Goal: Information Seeking & Learning: Learn about a topic

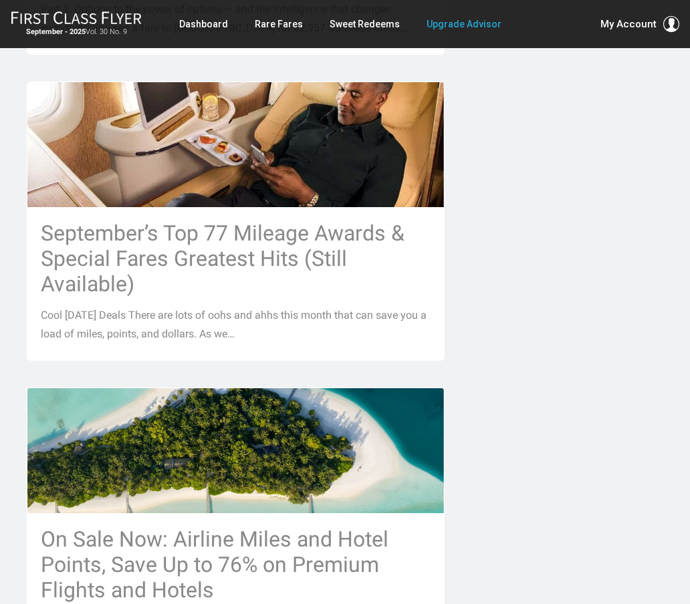
scroll to position [1156, 0]
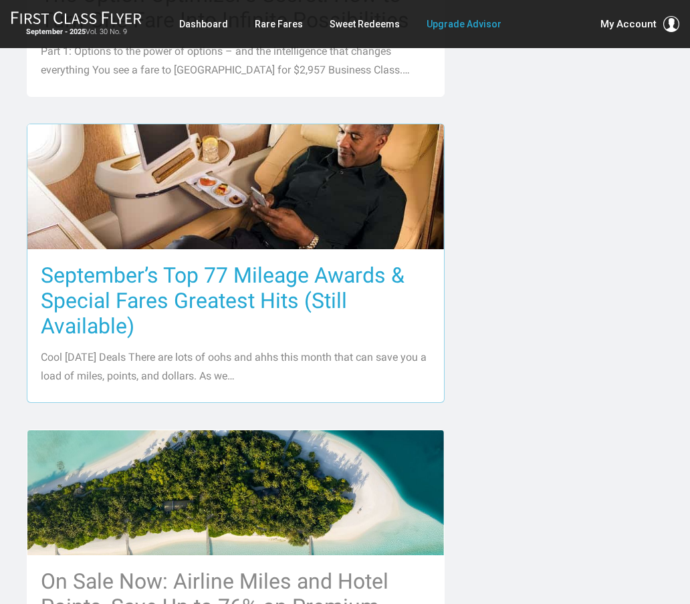
click at [93, 267] on h3 "September’s Top 77 Mileage Awards & Special Fares Greatest Hits (Still Availabl…" at bounding box center [236, 301] width 390 height 76
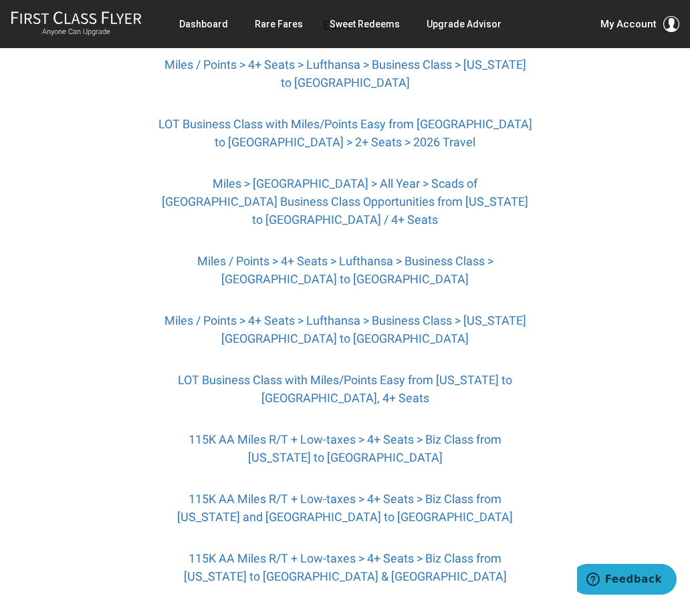
scroll to position [474, 0]
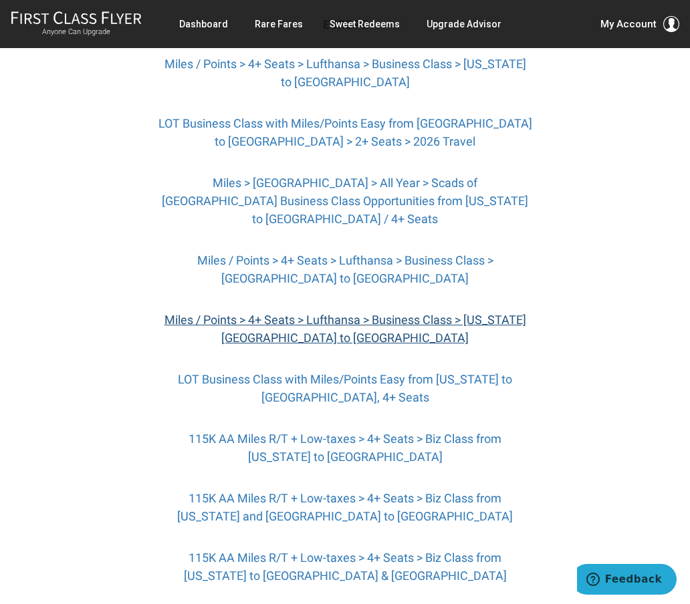
click at [205, 330] on link "Miles / Points > 4+ Seats > Lufthansa > Business Class > Washington DC to Munich" at bounding box center [345, 329] width 362 height 32
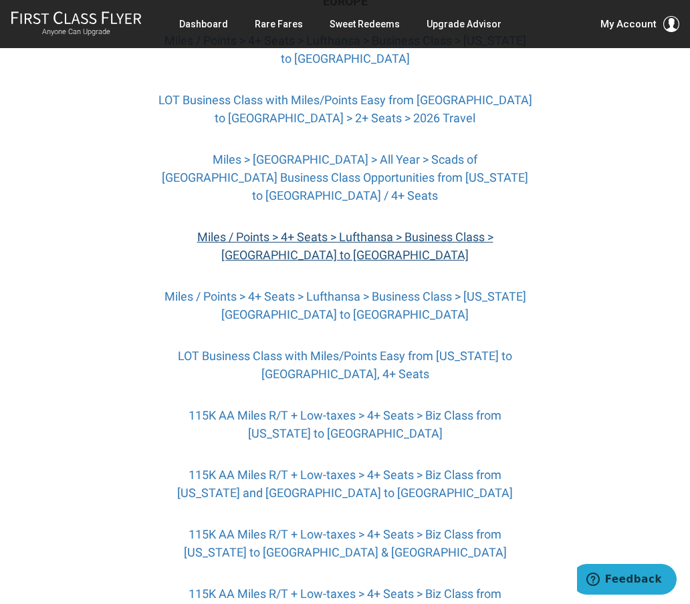
click at [239, 248] on link "Miles / Points > 4+ Seats > Lufthansa > Business Class > Chicago to Frankfurt" at bounding box center [345, 246] width 296 height 32
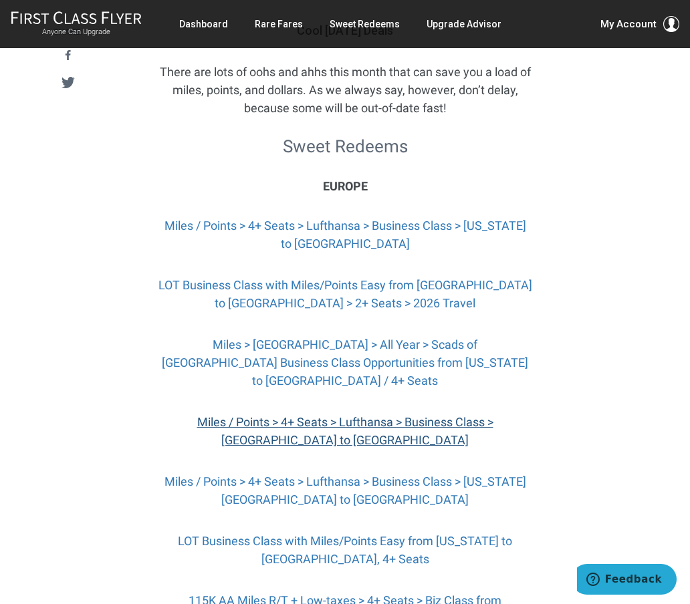
scroll to position [311, 0]
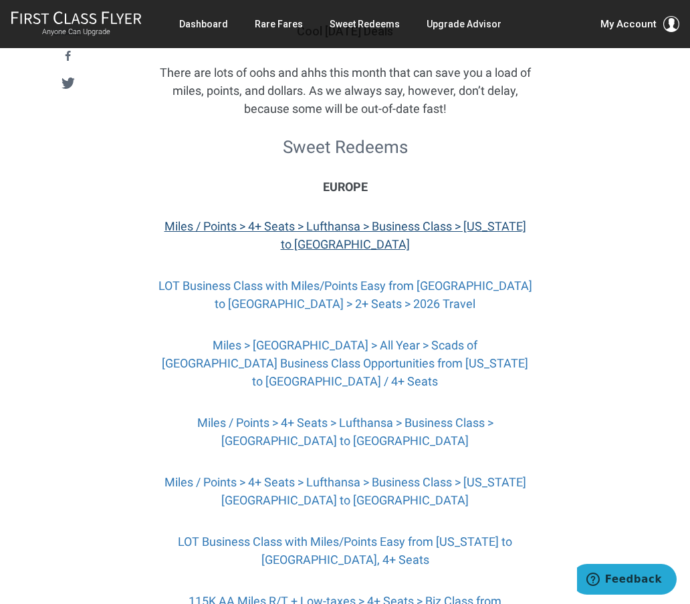
click at [315, 251] on link "Miles / Points > 4+ Seats > Lufthansa > Business Class > New York to Frankfurt" at bounding box center [345, 235] width 362 height 32
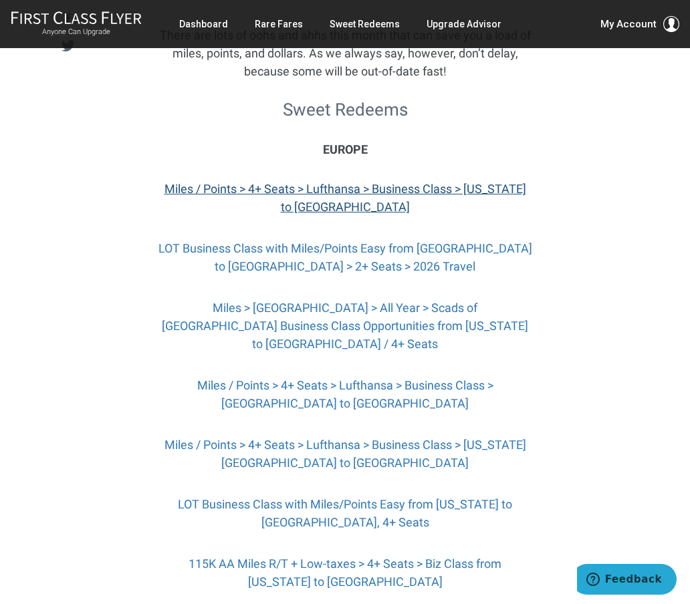
scroll to position [347, 0]
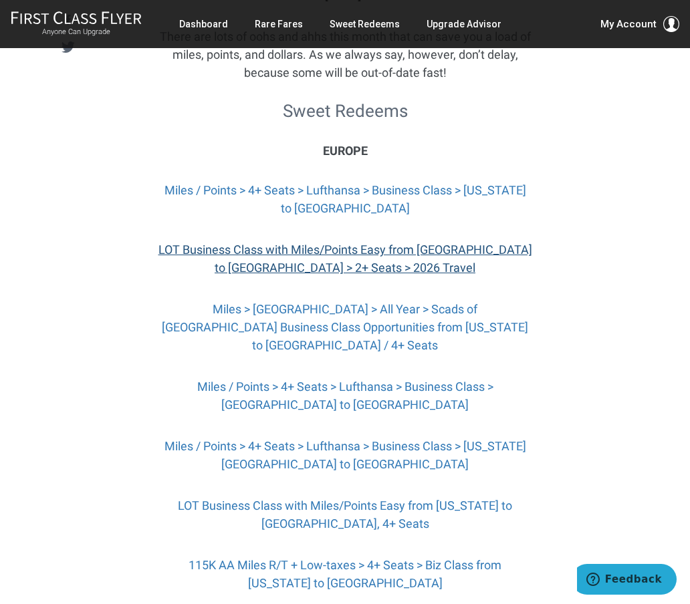
click at [269, 275] on link "LOT Business Class with Miles/Points Easy from Chicago to Warsaw > 2+ Seats > 2…" at bounding box center [345, 259] width 374 height 32
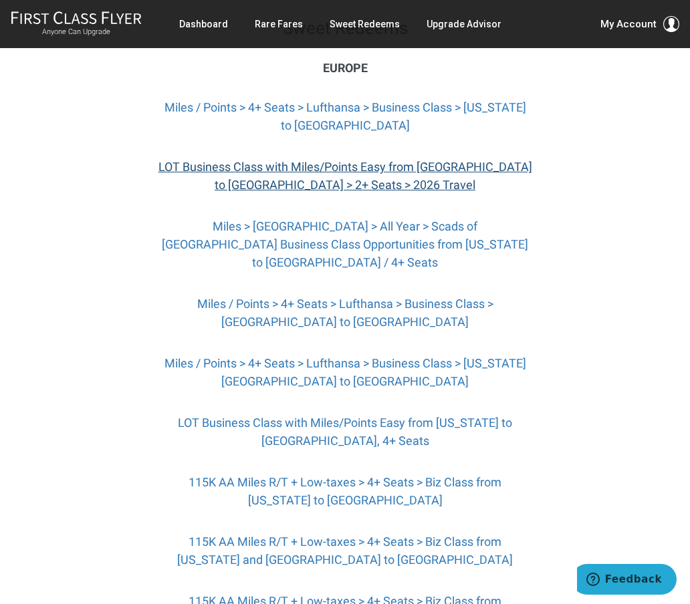
scroll to position [432, 0]
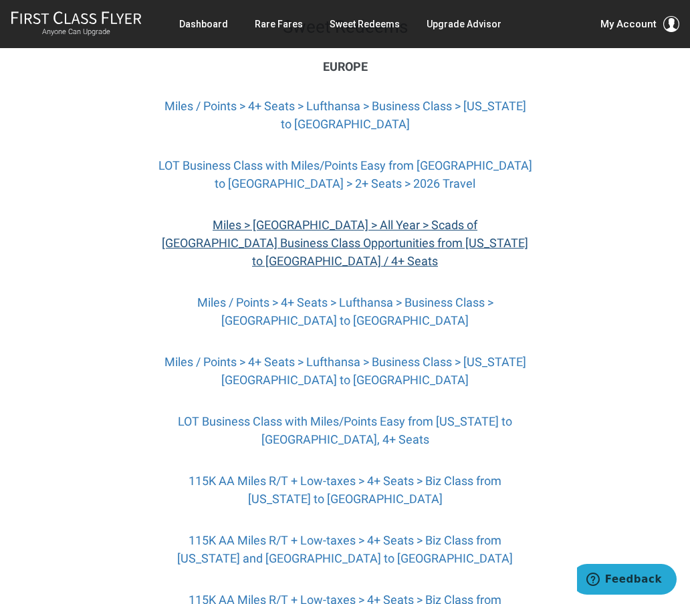
click at [241, 262] on link "Miles > Europe > All Year > Scads of Singapore Business Class Opportunities fro…" at bounding box center [345, 243] width 366 height 50
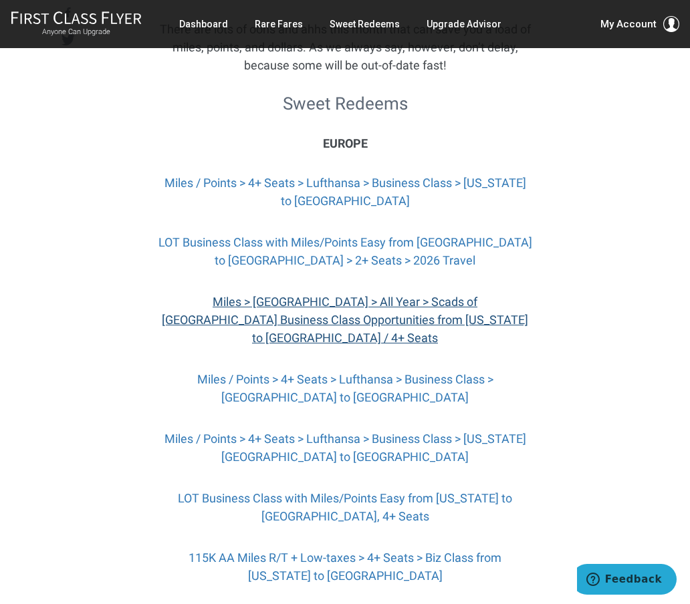
scroll to position [357, 0]
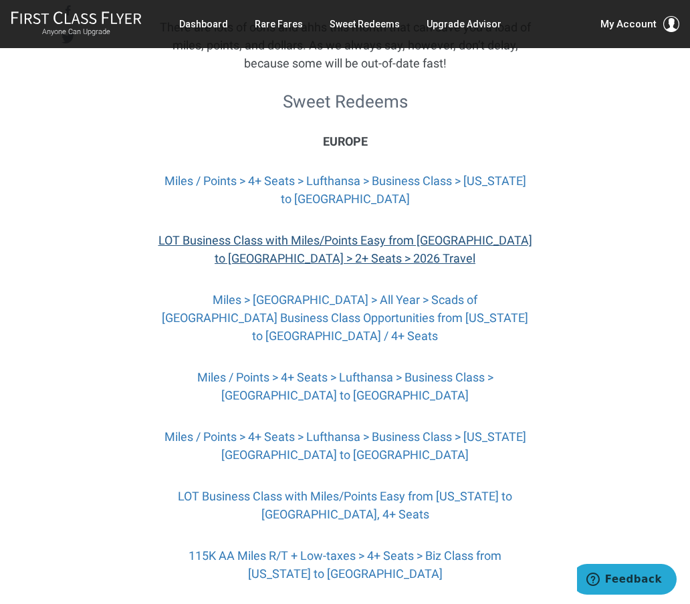
click at [179, 265] on link "LOT Business Class with Miles/Points Easy from Chicago to Warsaw > 2+ Seats > 2…" at bounding box center [345, 249] width 374 height 32
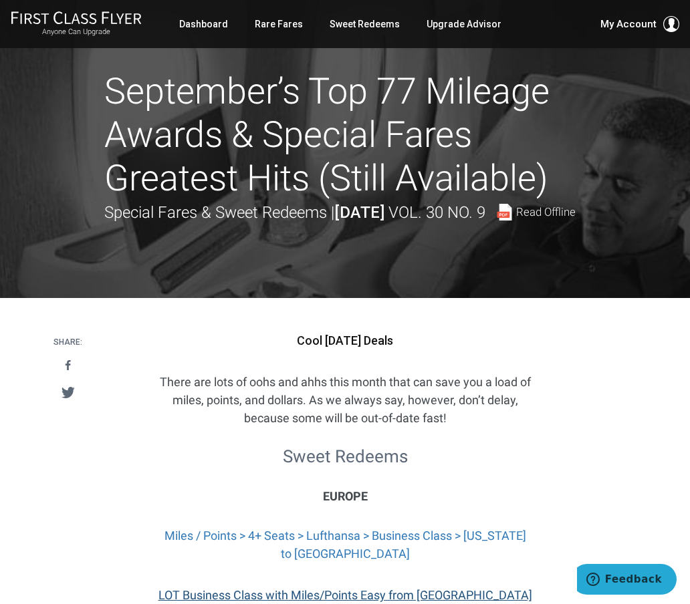
scroll to position [0, 0]
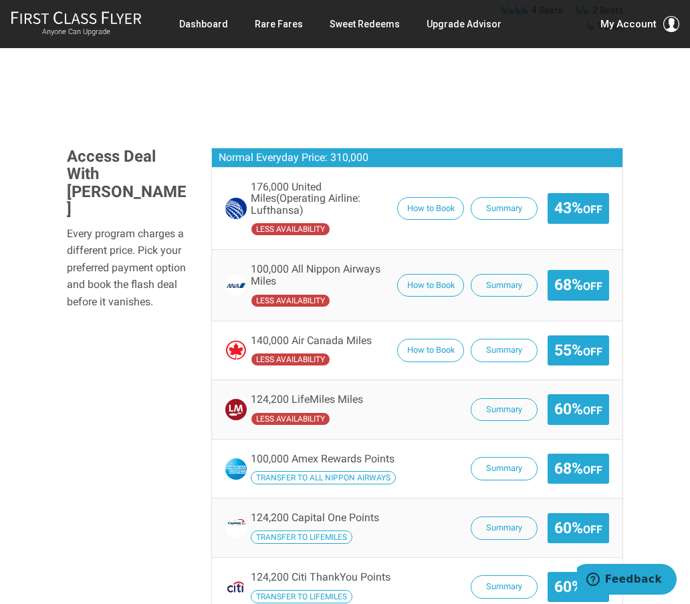
scroll to position [1048, 0]
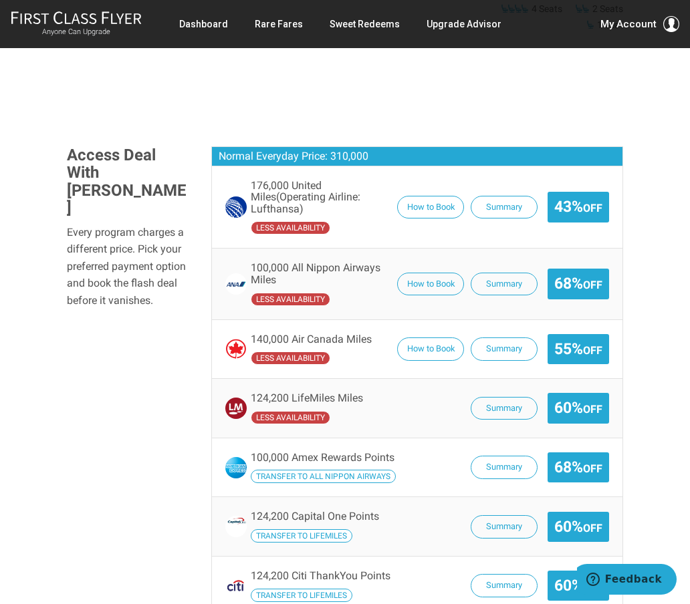
click at [144, 304] on div "Access Deal With [PERSON_NAME] Every program charges a different price. Pick yo…" at bounding box center [345, 410] width 576 height 529
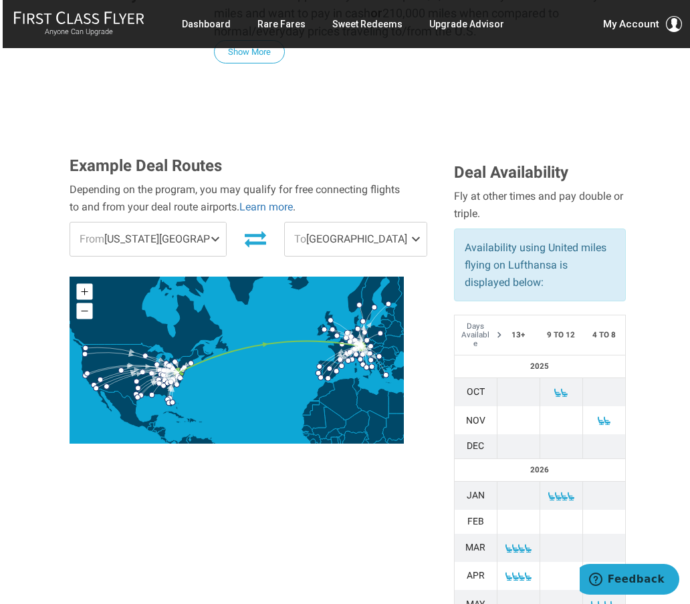
scroll to position [390, 0]
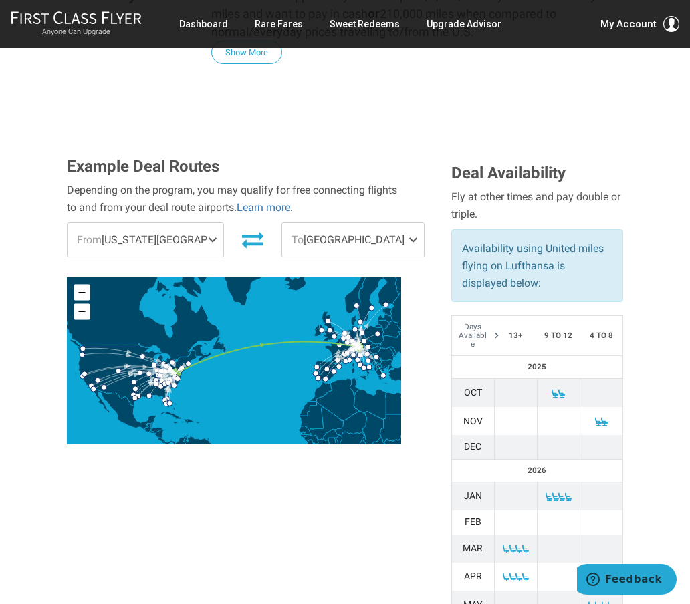
click at [380, 223] on span "To Munich" at bounding box center [353, 239] width 142 height 33
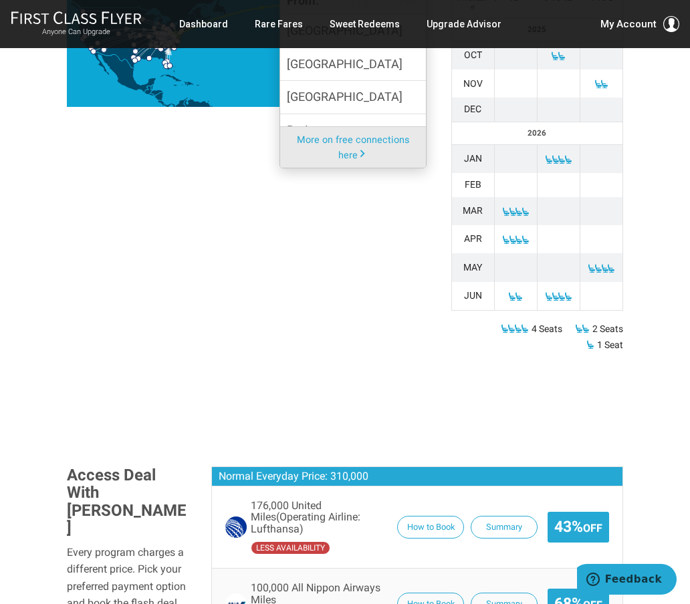
scroll to position [736, 0]
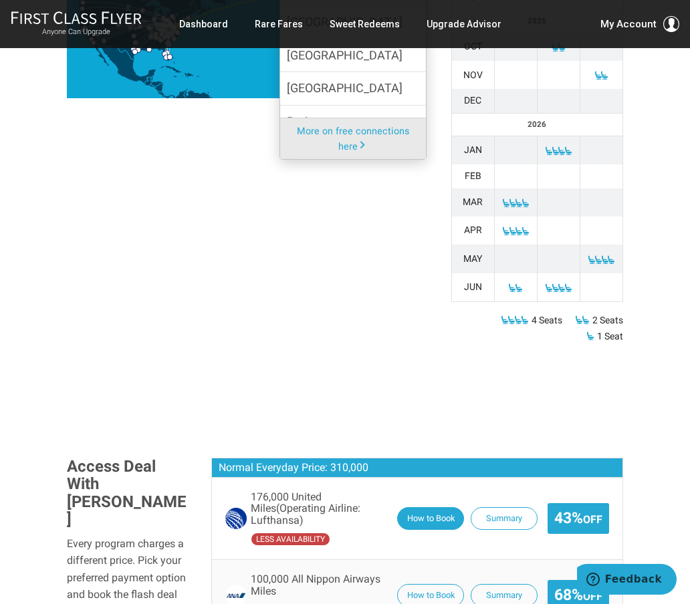
click at [424, 507] on button "How to Book" at bounding box center [430, 518] width 67 height 23
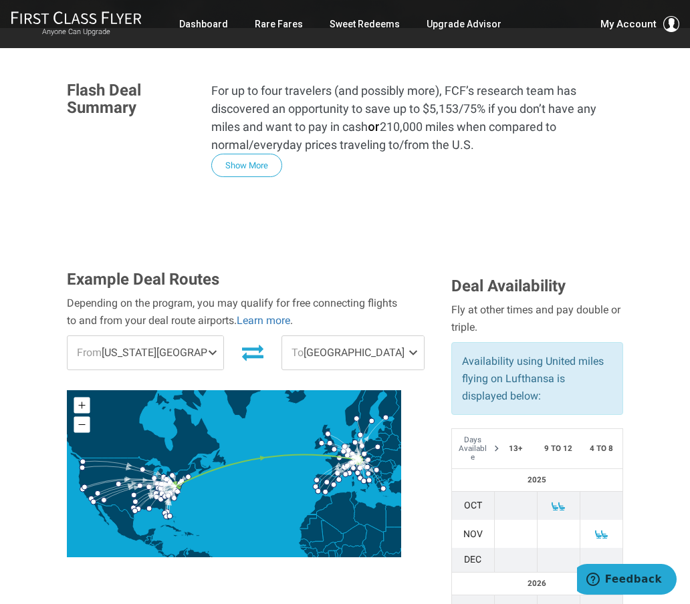
scroll to position [277, 0]
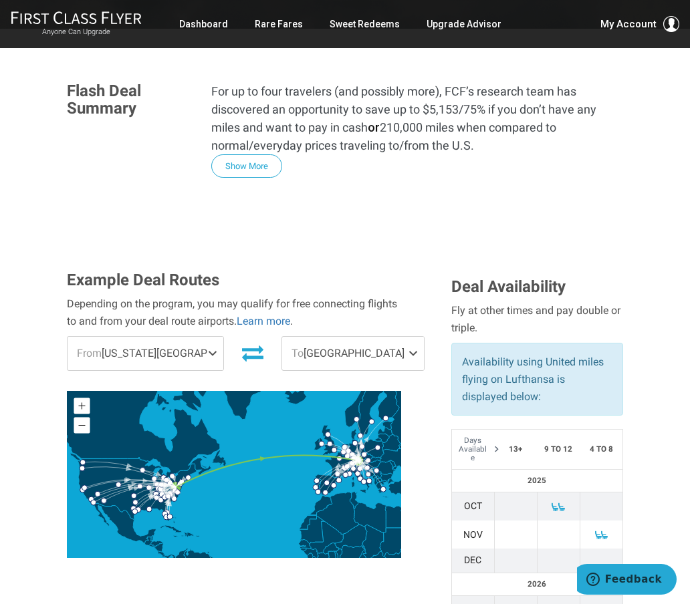
click at [180, 337] on span "From Washington DC" at bounding box center [145, 353] width 156 height 33
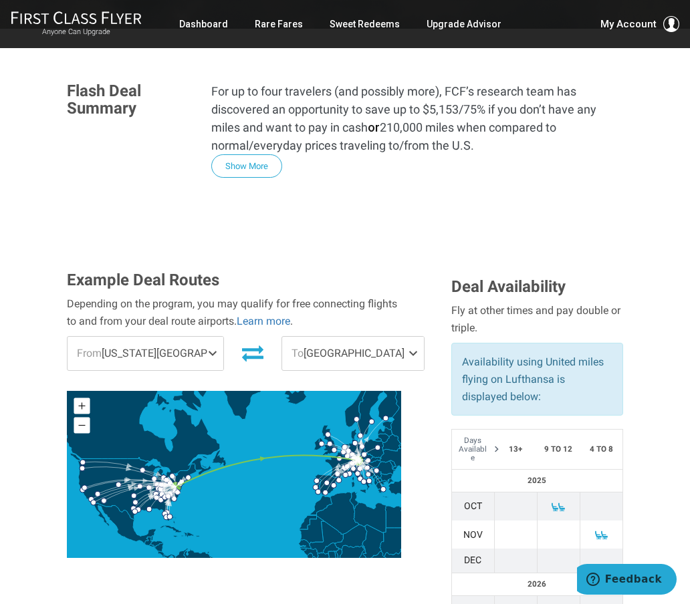
click at [184, 337] on span "From Washington DC" at bounding box center [145, 353] width 156 height 33
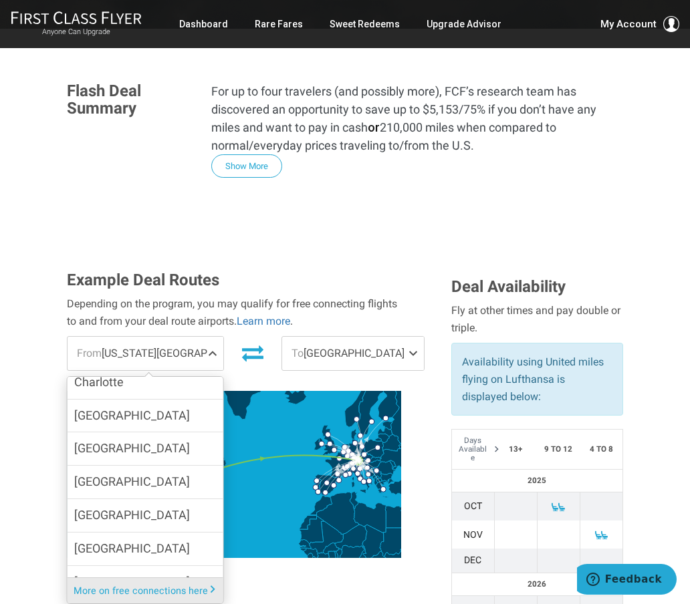
scroll to position [251, 0]
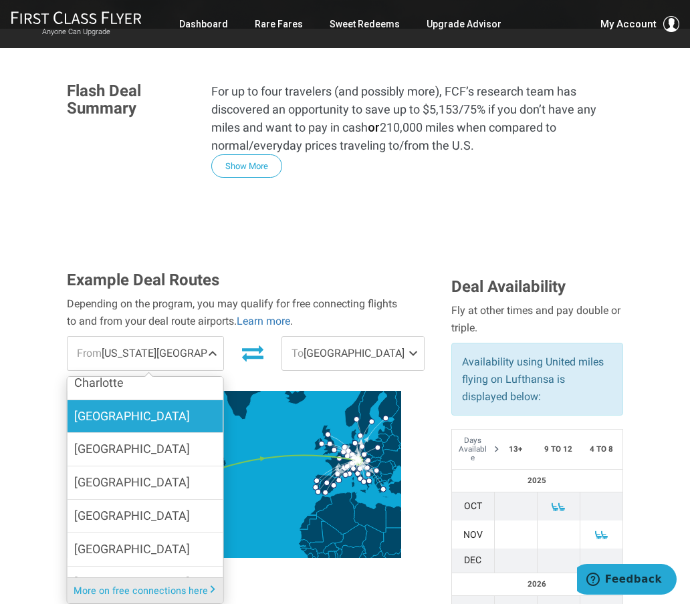
click at [133, 400] on label "[GEOGRAPHIC_DATA]" at bounding box center [145, 416] width 156 height 33
click at [0, 0] on input "[GEOGRAPHIC_DATA]" at bounding box center [0, 0] width 0 height 0
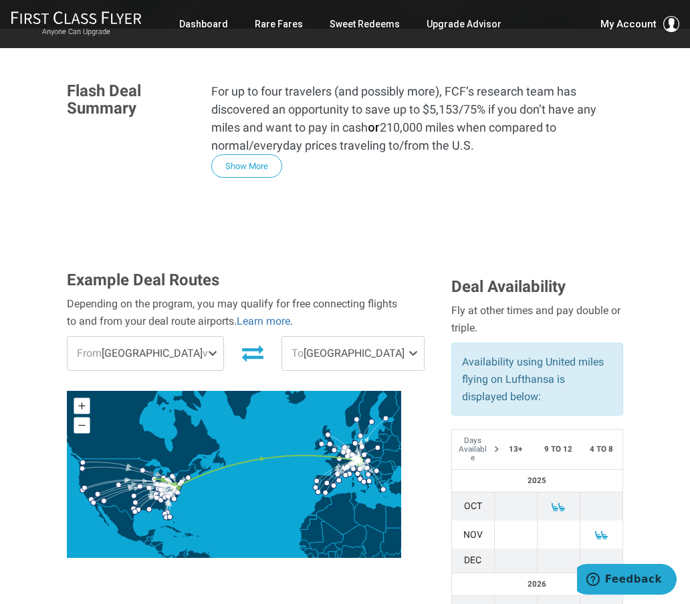
click at [202, 347] on span "via Washington DC" at bounding box center [288, 353] width 172 height 13
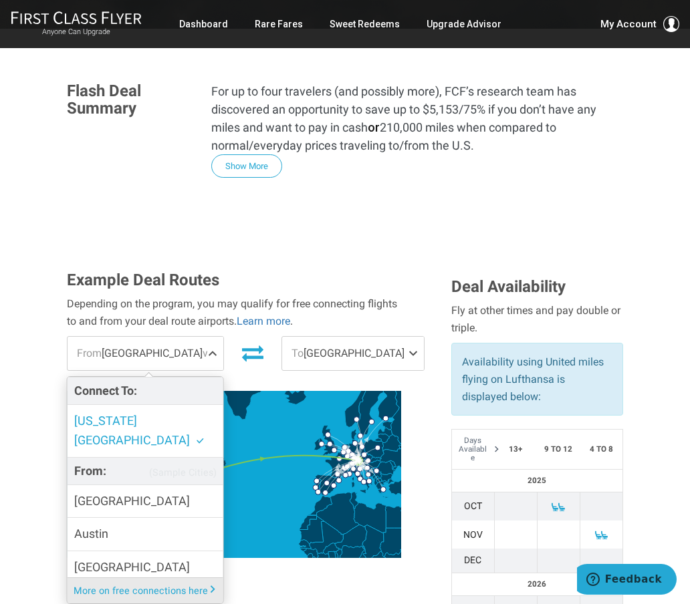
scroll to position [0, 0]
click at [153, 414] on span "[US_STATE][GEOGRAPHIC_DATA]" at bounding box center [132, 430] width 116 height 33
click at [0, 0] on input "[US_STATE][GEOGRAPHIC_DATA]" at bounding box center [0, 0] width 0 height 0
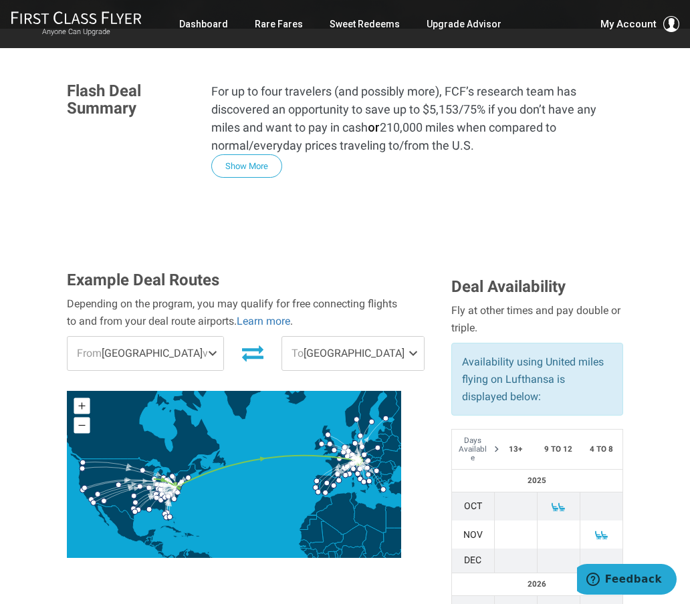
click at [202, 347] on span "via Washington DC" at bounding box center [288, 353] width 172 height 13
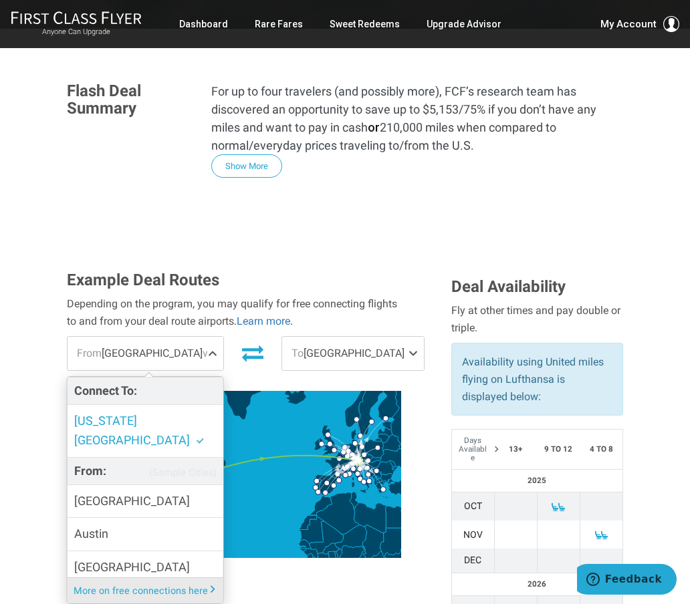
click at [119, 414] on span "[US_STATE][GEOGRAPHIC_DATA]" at bounding box center [132, 430] width 116 height 33
click at [0, 0] on input "[US_STATE][GEOGRAPHIC_DATA]" at bounding box center [0, 0] width 0 height 0
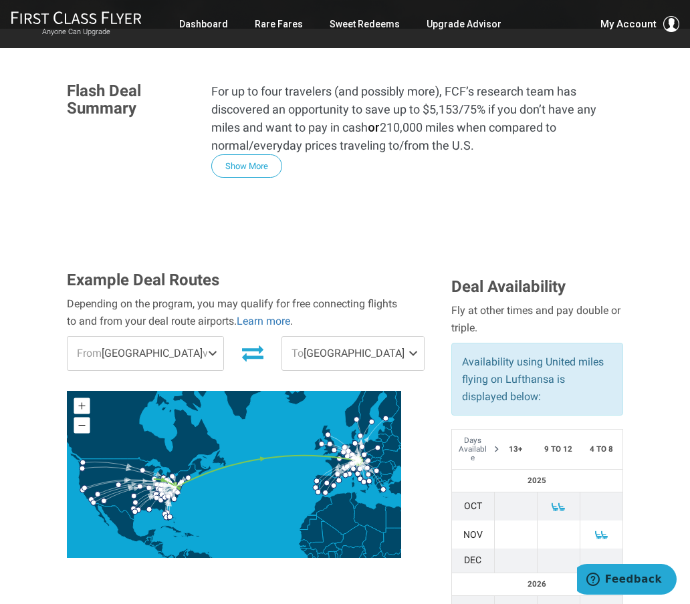
click at [203, 337] on span "From Chicago via Washington DC" at bounding box center [145, 353] width 156 height 33
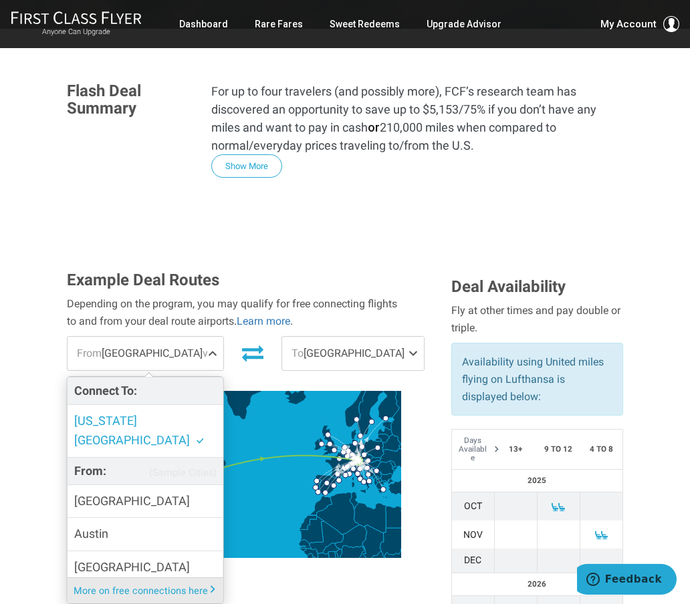
click at [123, 457] on h4 "From: (Sample Cities)" at bounding box center [145, 471] width 156 height 28
click at [141, 377] on h4 "Connect To:" at bounding box center [145, 391] width 156 height 28
click at [202, 347] on span "via Washington DC" at bounding box center [288, 353] width 172 height 13
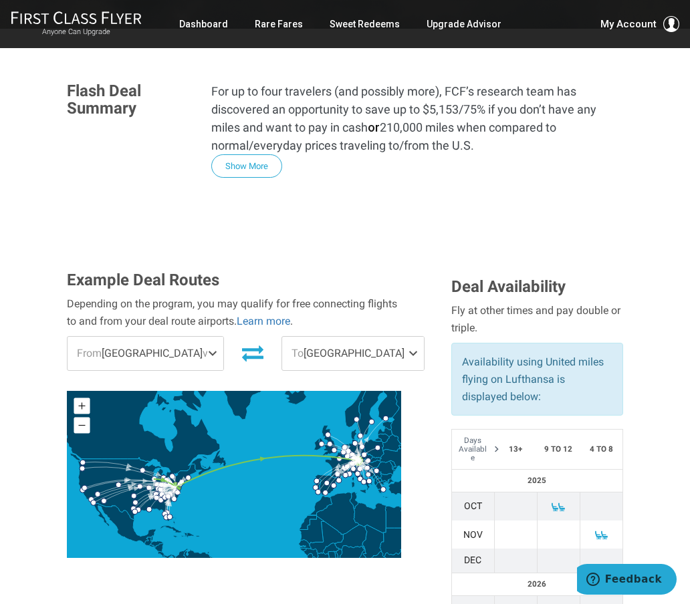
click at [202, 347] on span "via Washington DC" at bounding box center [288, 353] width 172 height 13
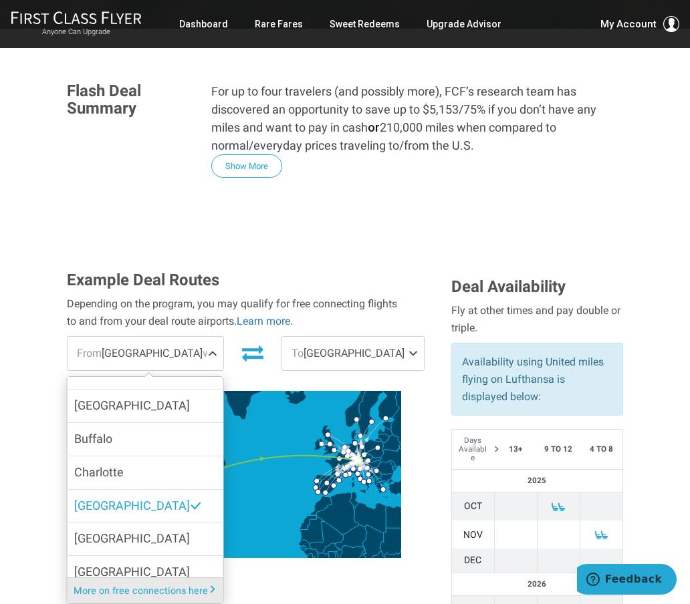
scroll to position [159, 0]
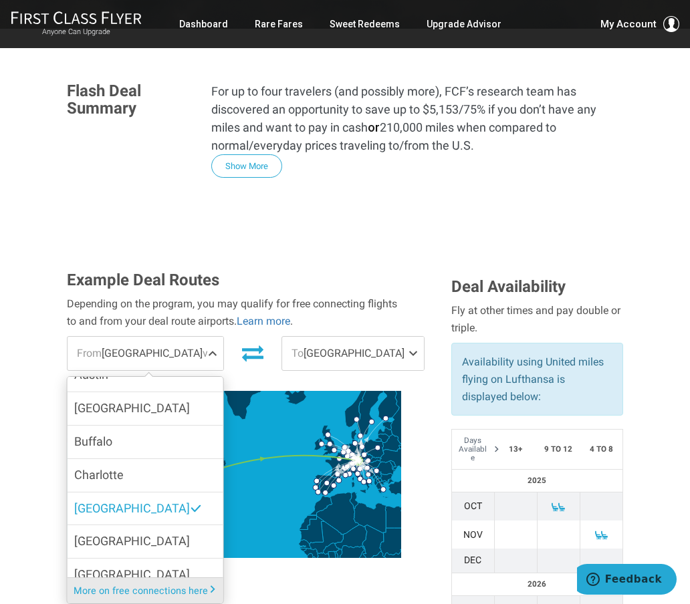
click at [190, 503] on span at bounding box center [196, 509] width 12 height 12
click at [0, 0] on input "[GEOGRAPHIC_DATA]" at bounding box center [0, 0] width 0 height 0
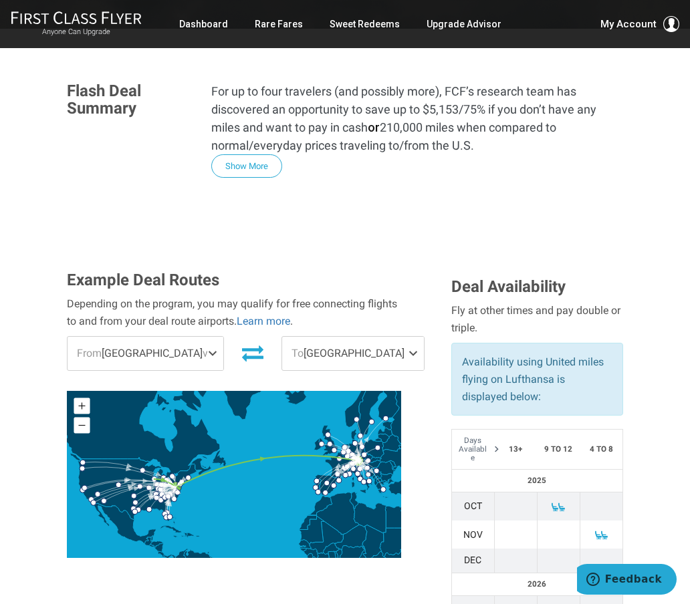
click at [202, 347] on span "via Washington DC" at bounding box center [288, 353] width 172 height 13
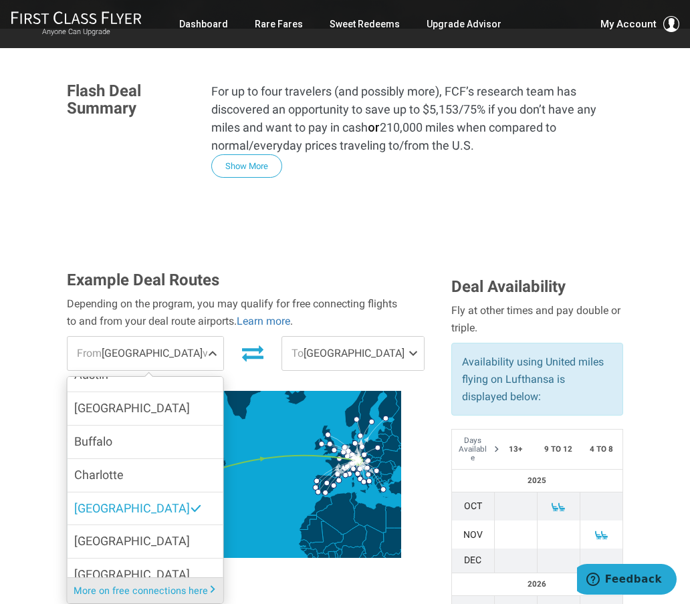
click at [114, 499] on span "[GEOGRAPHIC_DATA]" at bounding box center [132, 508] width 116 height 19
click at [0, 0] on input "[GEOGRAPHIC_DATA]" at bounding box center [0, 0] width 0 height 0
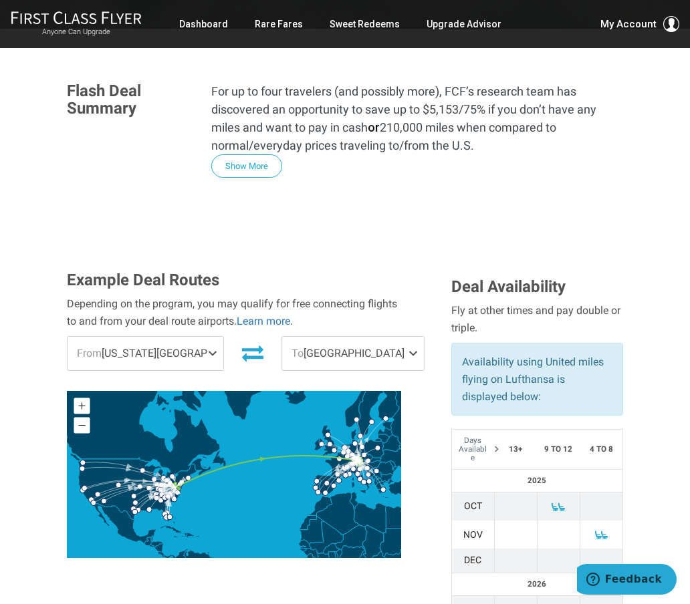
click at [176, 337] on span "From Washington DC" at bounding box center [145, 353] width 156 height 33
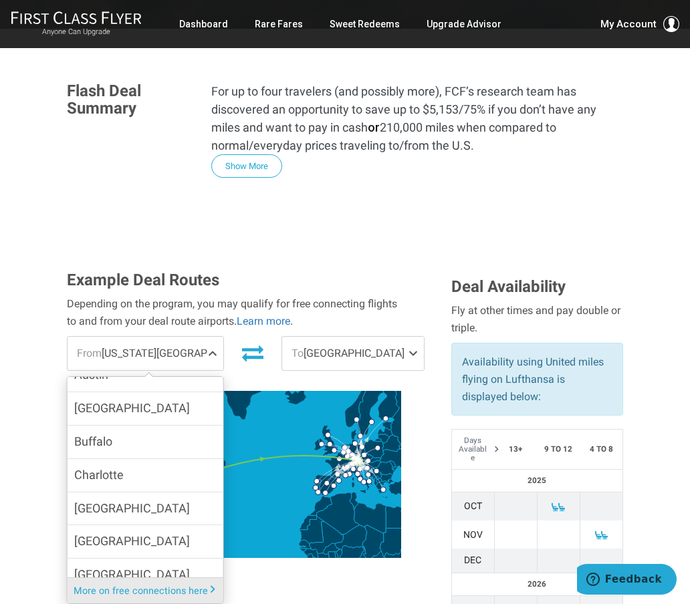
click at [166, 337] on span "From Washington DC" at bounding box center [145, 353] width 156 height 33
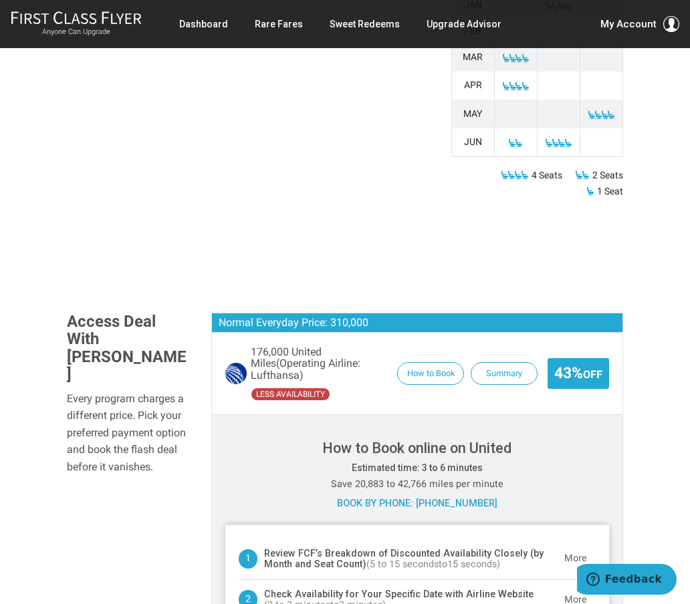
scroll to position [875, 0]
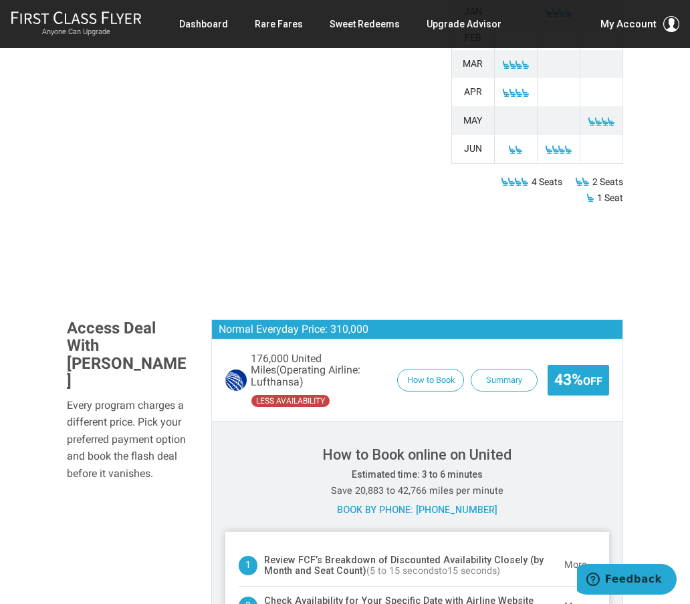
click at [597, 375] on small "Off" at bounding box center [592, 381] width 19 height 13
click at [583, 375] on small "Off" at bounding box center [592, 381] width 19 height 13
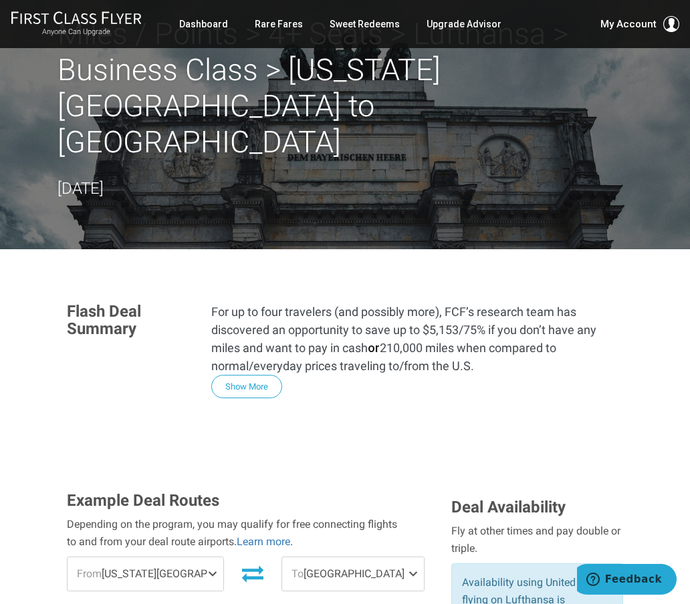
scroll to position [0, 0]
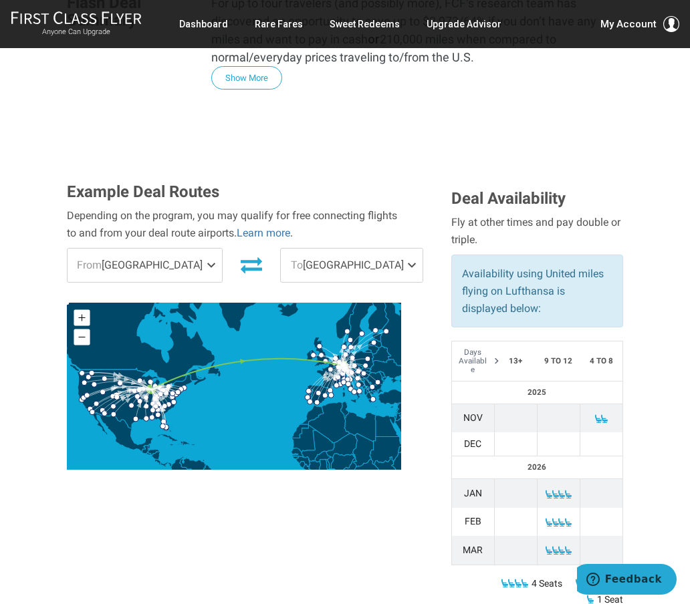
scroll to position [330, 0]
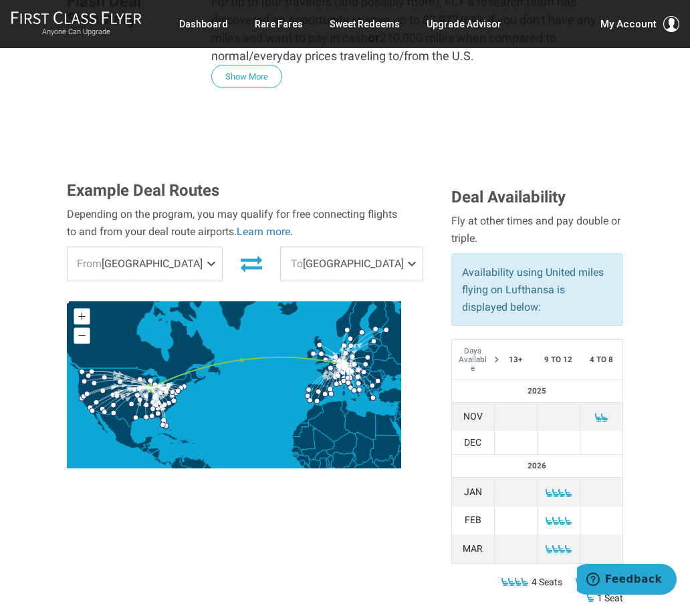
click at [371, 247] on span "To Frankfurt" at bounding box center [352, 263] width 142 height 33
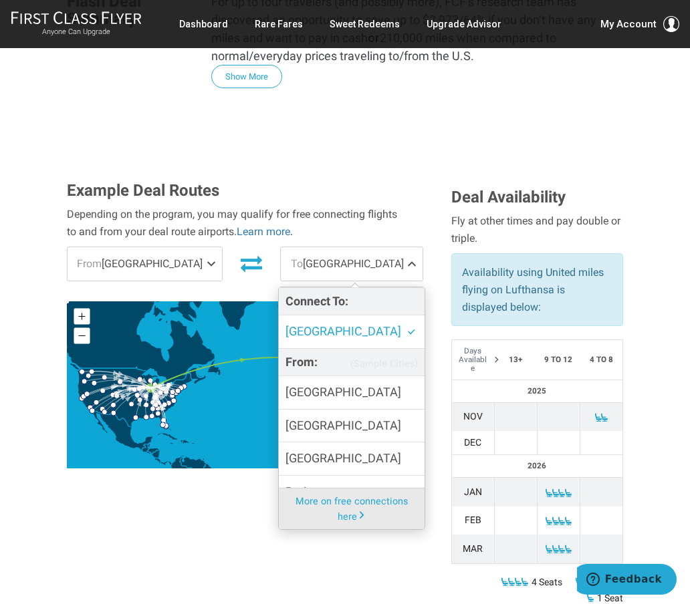
click at [406, 247] on span at bounding box center [414, 263] width 16 height 33
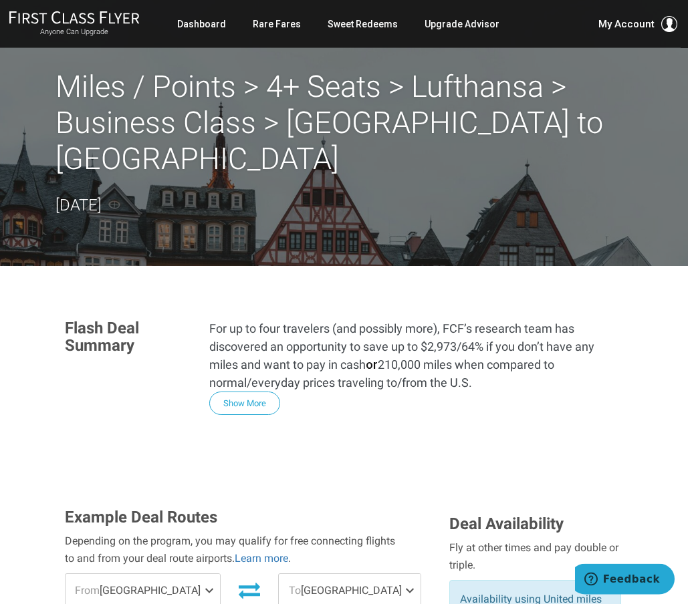
scroll to position [0, 0]
